Goal: Transaction & Acquisition: Purchase product/service

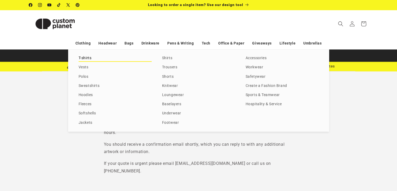
click at [88, 58] on link "T-shirts" at bounding box center [115, 58] width 73 height 7
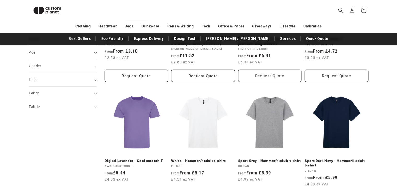
scroll to position [139, 0]
click at [273, 158] on link "Sport Grey - Hammer® adult t-shirt" at bounding box center [270, 160] width 64 height 5
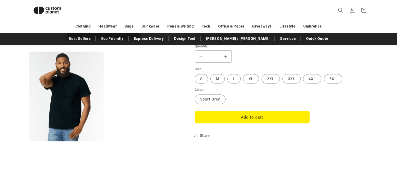
scroll to position [445, 0]
